Goal: Task Accomplishment & Management: Manage account settings

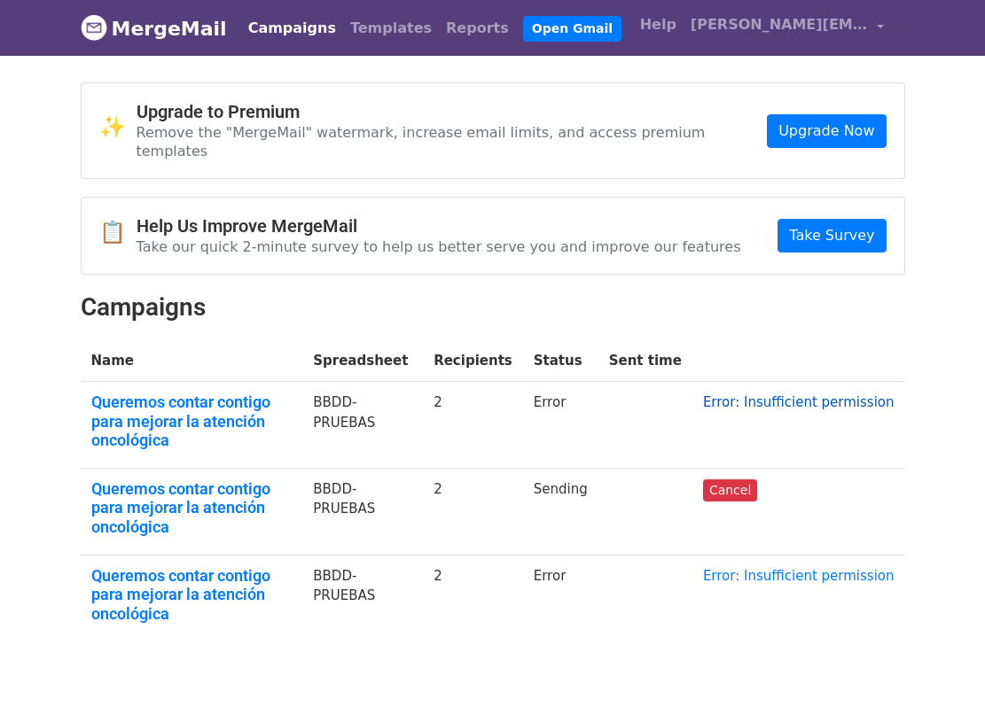
click at [807, 394] on link "Error: Insufficient permission" at bounding box center [798, 402] width 191 height 16
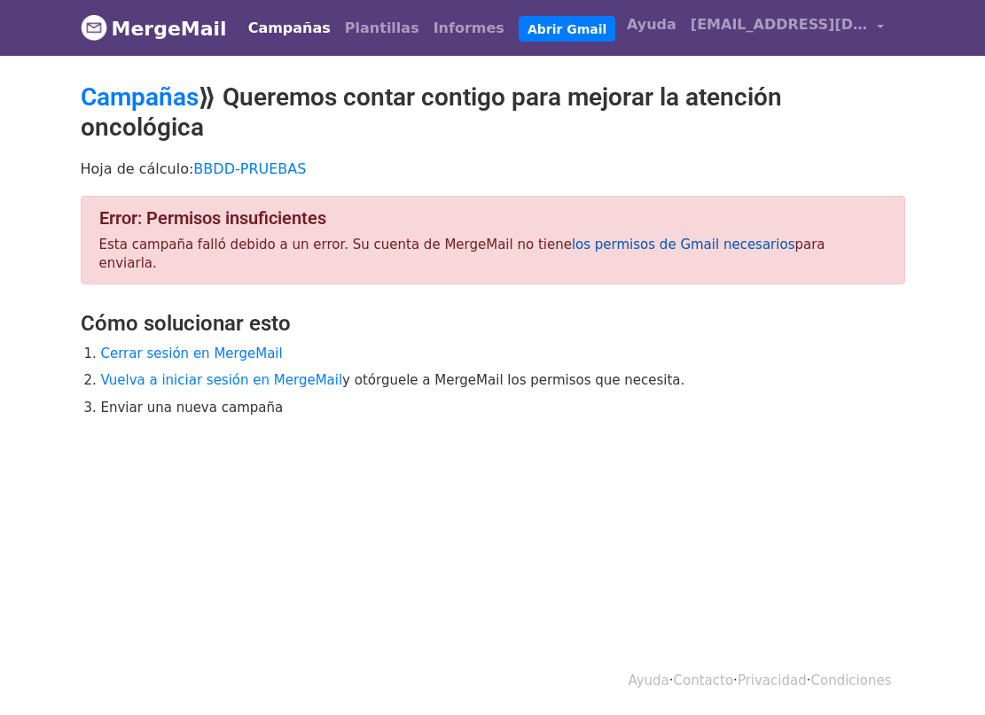
click at [665, 246] on font "los permisos de Gmail necesarios" at bounding box center [683, 245] width 223 height 16
click at [246, 370] on li "Vuelva a iniciar sesión en MergeMail y otórguele a MergeMail los permisos que n…" at bounding box center [503, 380] width 804 height 20
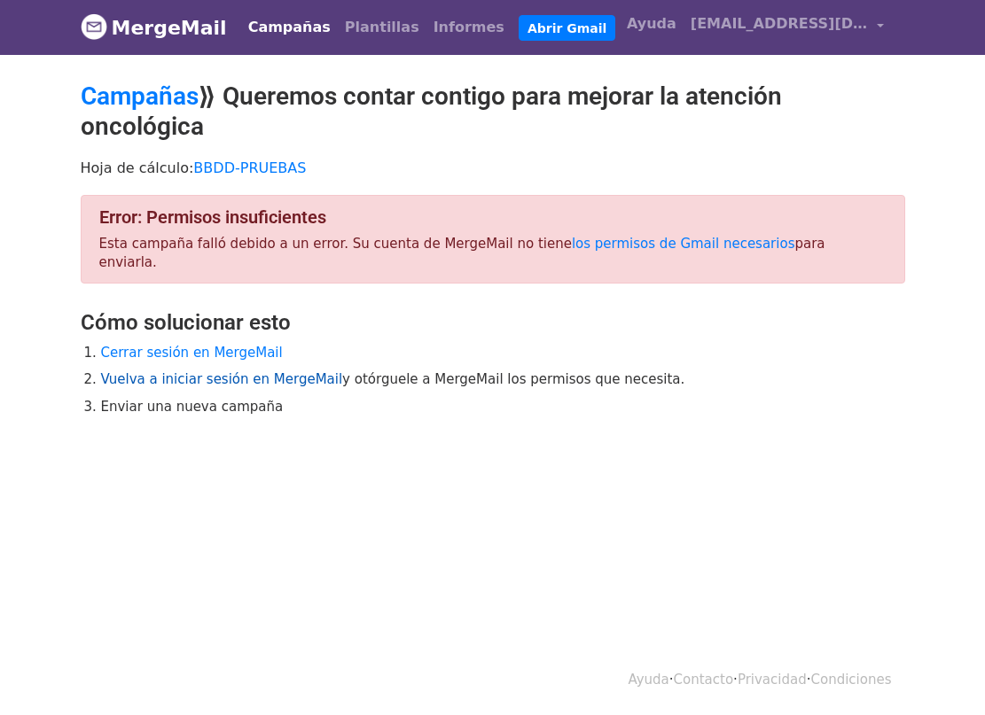
scroll to position [2, 0]
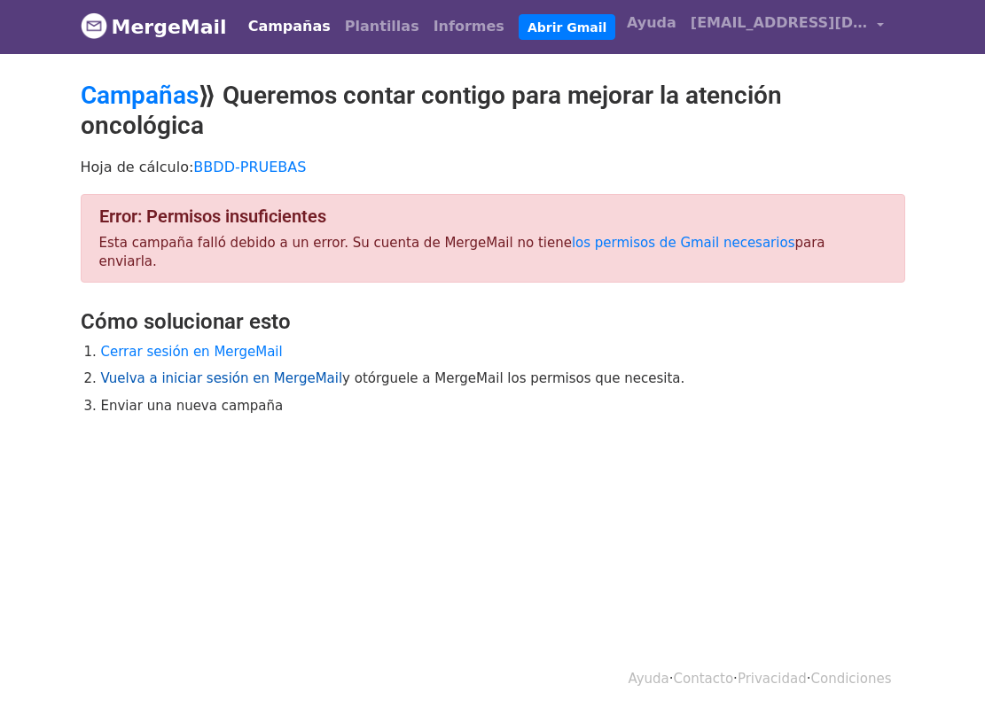
click at [247, 370] on font "Vuelva a iniciar sesión en MergeMail" at bounding box center [222, 378] width 242 height 16
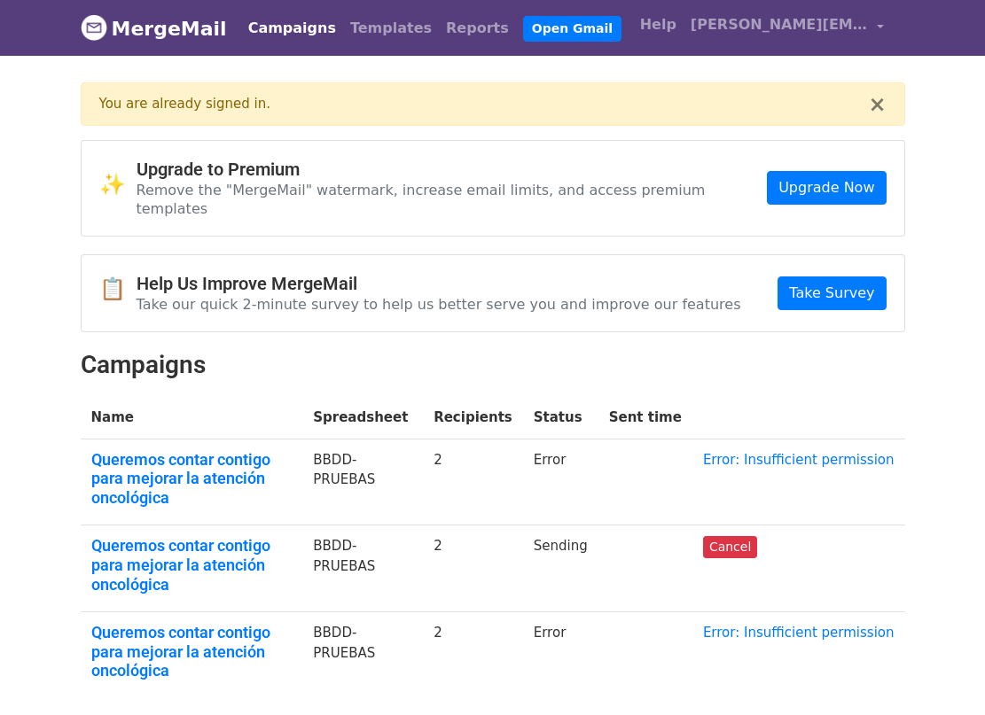
scroll to position [64, 0]
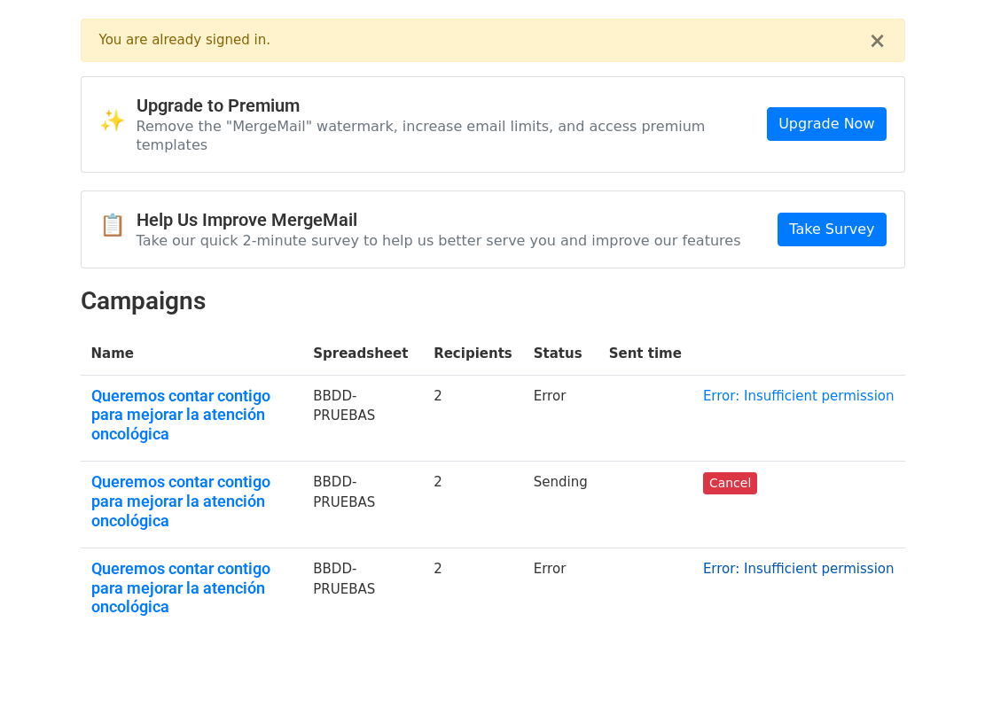
click at [772, 561] on link "Error: Insufficient permission" at bounding box center [798, 569] width 191 height 16
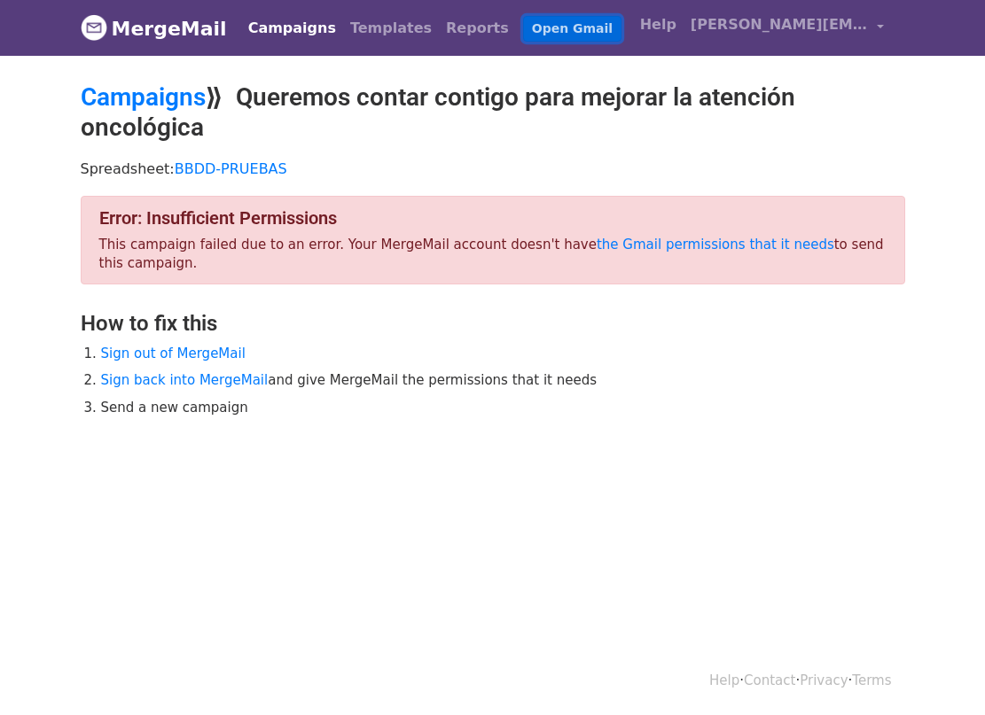
click at [523, 33] on link "Open Gmail" at bounding box center [572, 29] width 98 height 26
click at [880, 29] on link "[PERSON_NAME][EMAIL_ADDRESS][DOMAIN_NAME]" at bounding box center [786, 28] width 207 height 42
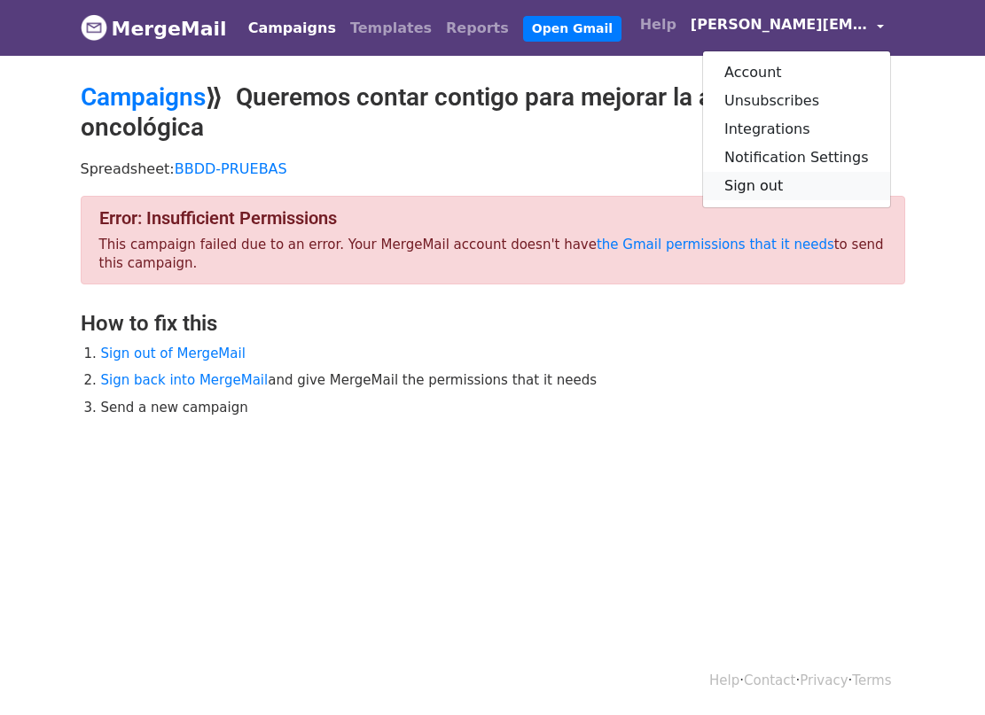
click at [790, 185] on link "Sign out" at bounding box center [796, 186] width 187 height 28
